Goal: Navigation & Orientation: Find specific page/section

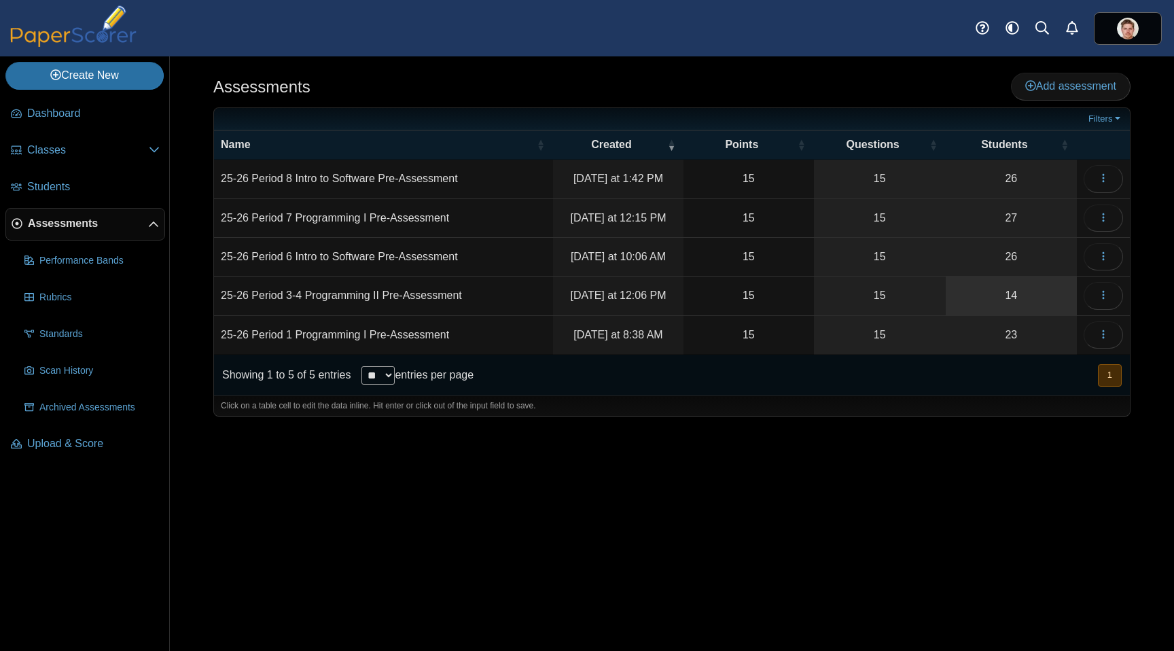
click at [1019, 295] on link "14" at bounding box center [1011, 296] width 131 height 38
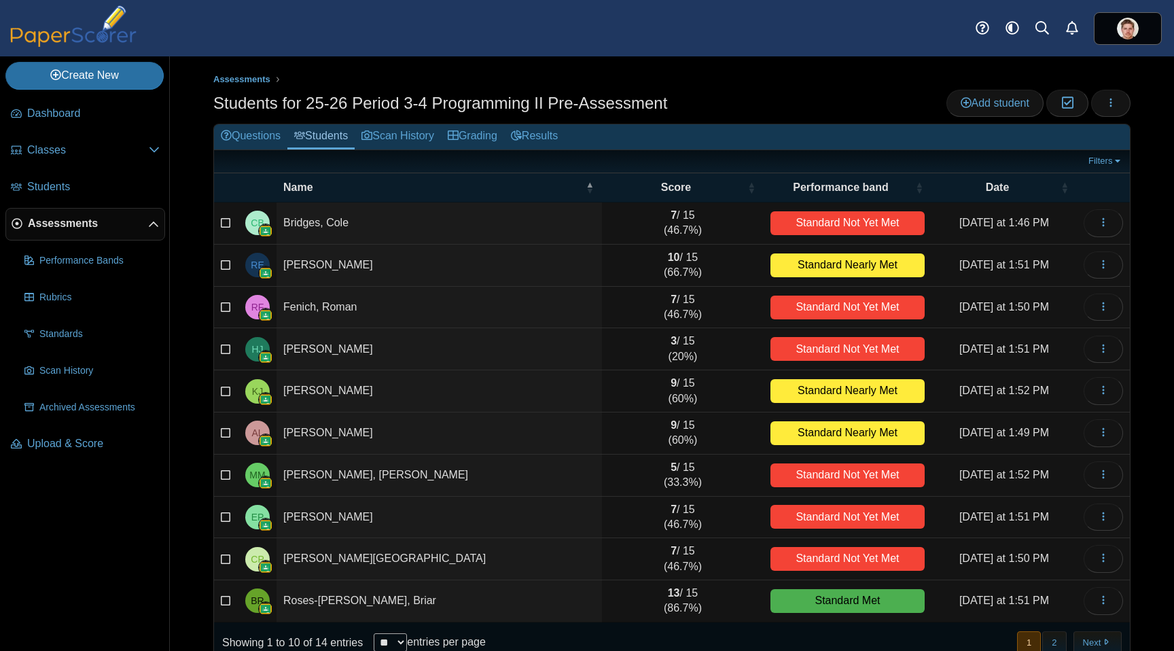
click at [86, 224] on span "Assessments" at bounding box center [88, 223] width 120 height 15
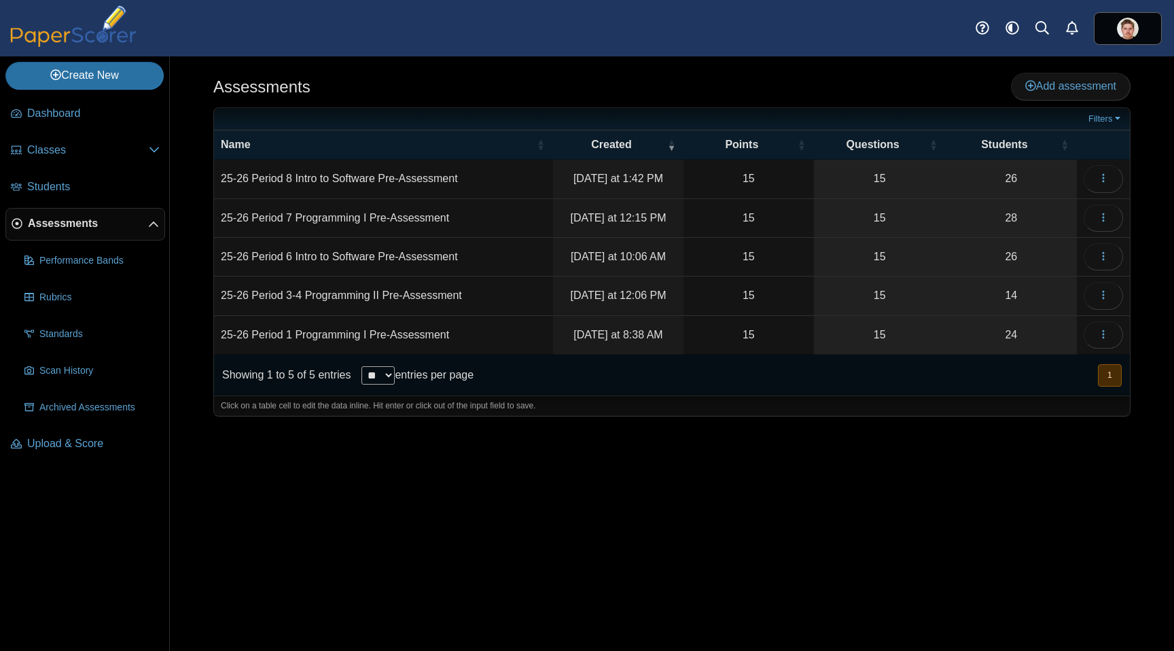
click at [322, 291] on td "25-26 Period 3-4 Programming II Pre-Assessment" at bounding box center [383, 296] width 339 height 39
click at [1104, 292] on use "button" at bounding box center [1103, 295] width 2 height 9
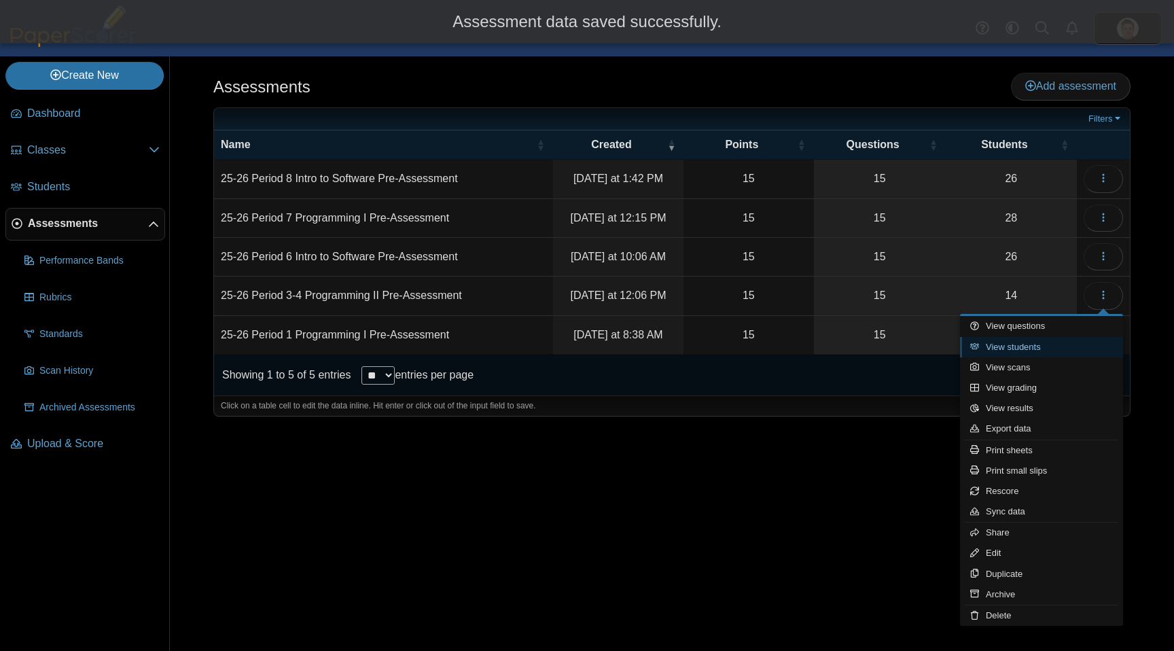
click at [1013, 342] on link "View students" at bounding box center [1041, 347] width 163 height 20
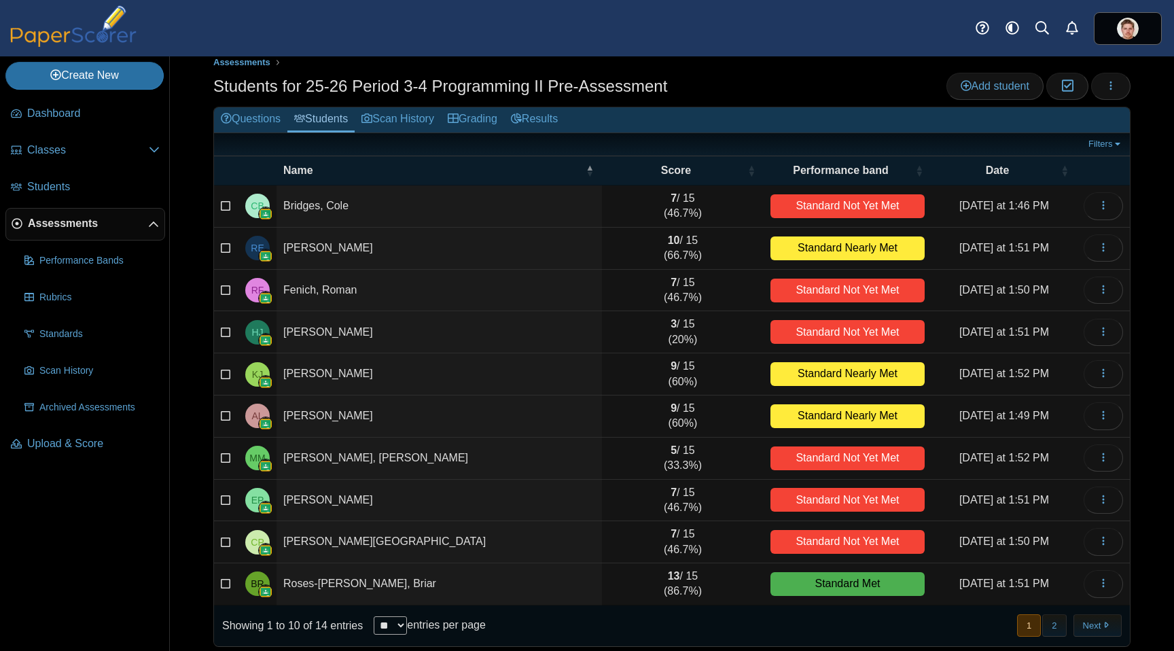
scroll to position [26, 0]
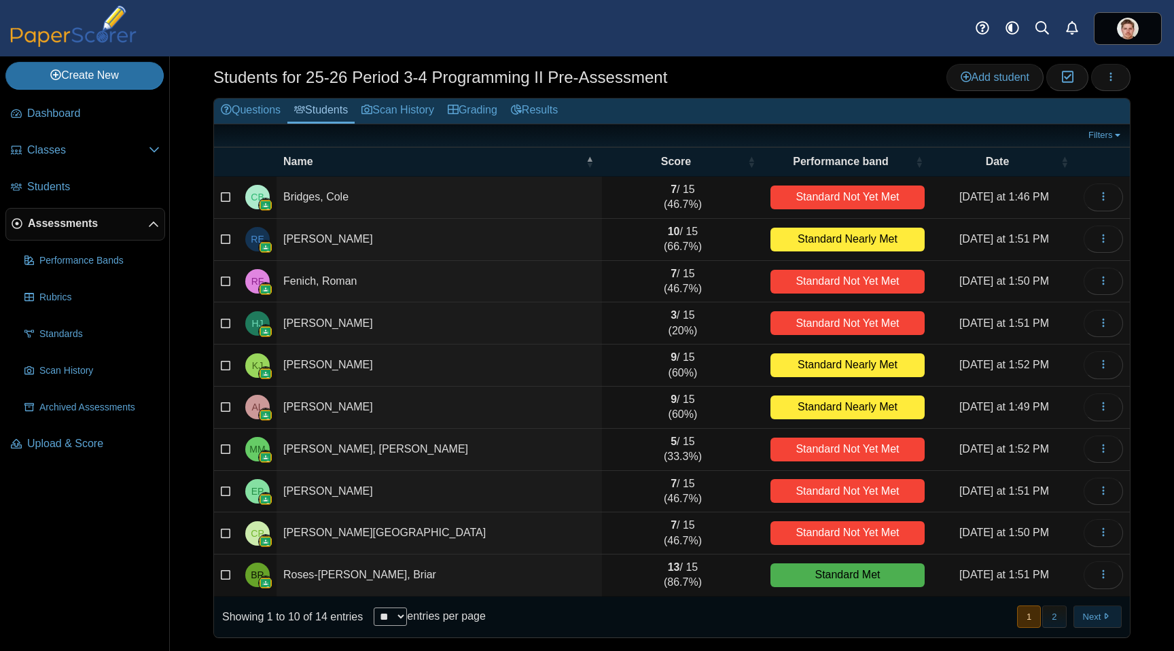
click at [1105, 616] on button "Next" at bounding box center [1098, 617] width 48 height 22
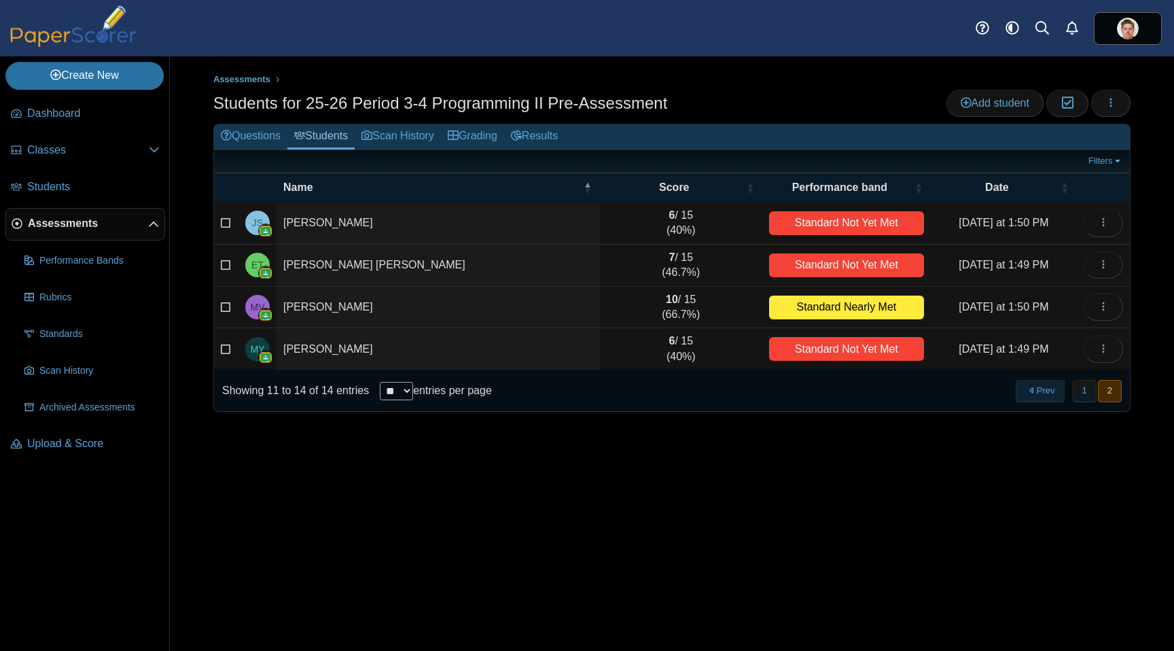
click at [1037, 396] on button "Prev" at bounding box center [1040, 391] width 48 height 22
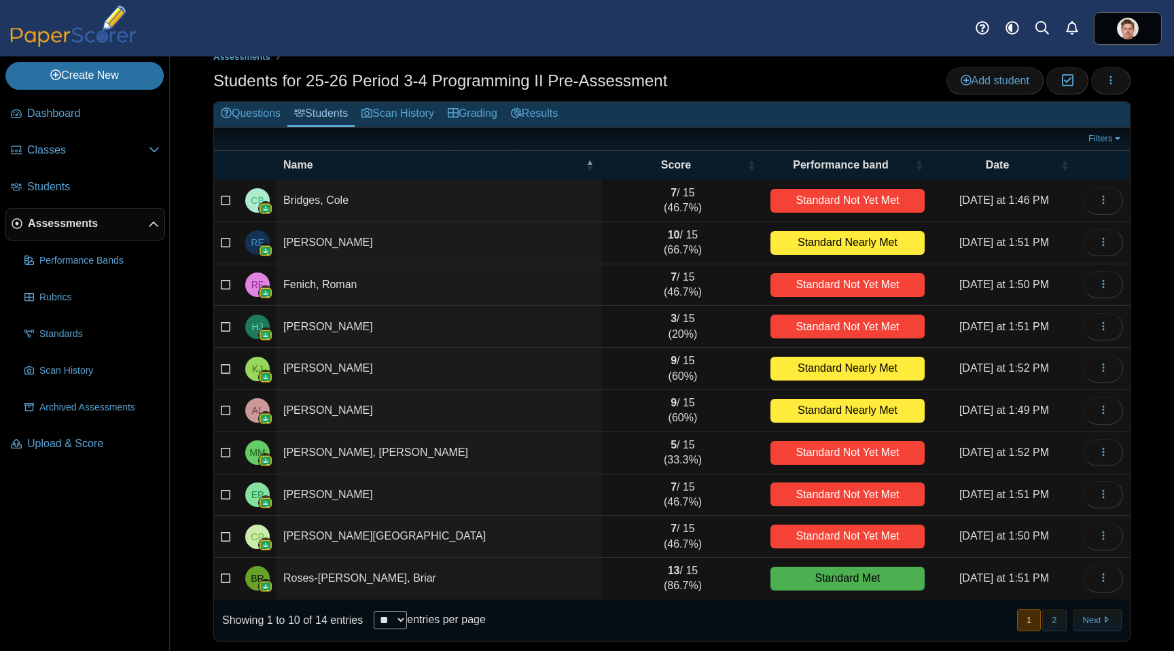
scroll to position [26, 0]
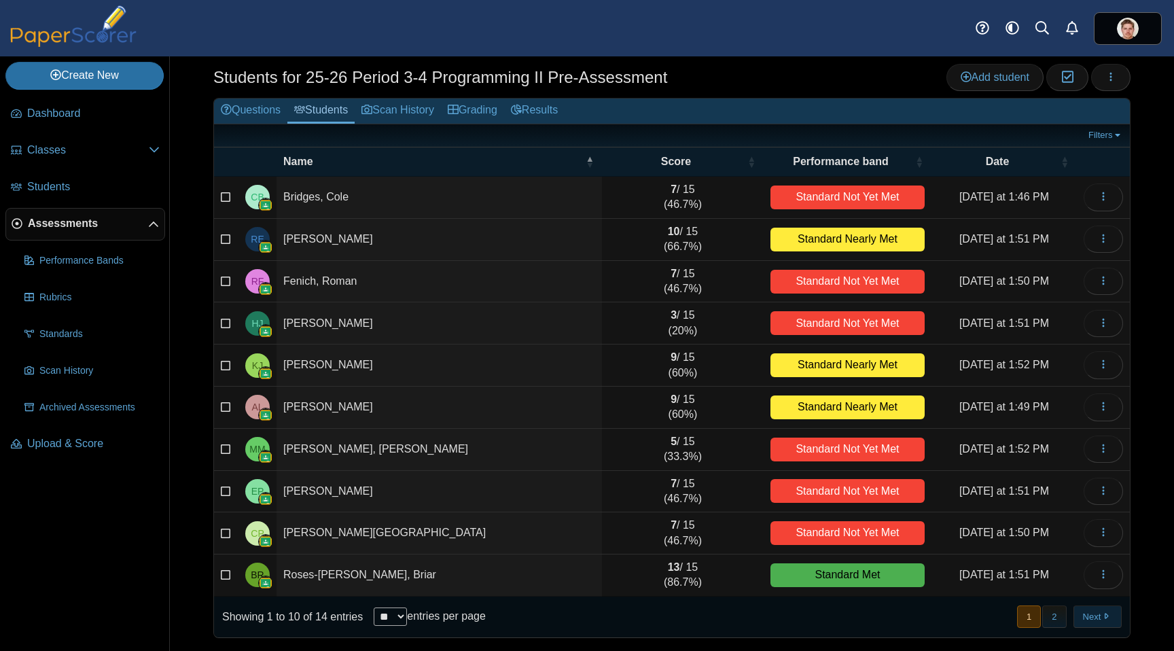
click at [1079, 610] on button "Next" at bounding box center [1098, 617] width 48 height 22
